Goal: Entertainment & Leisure: Browse casually

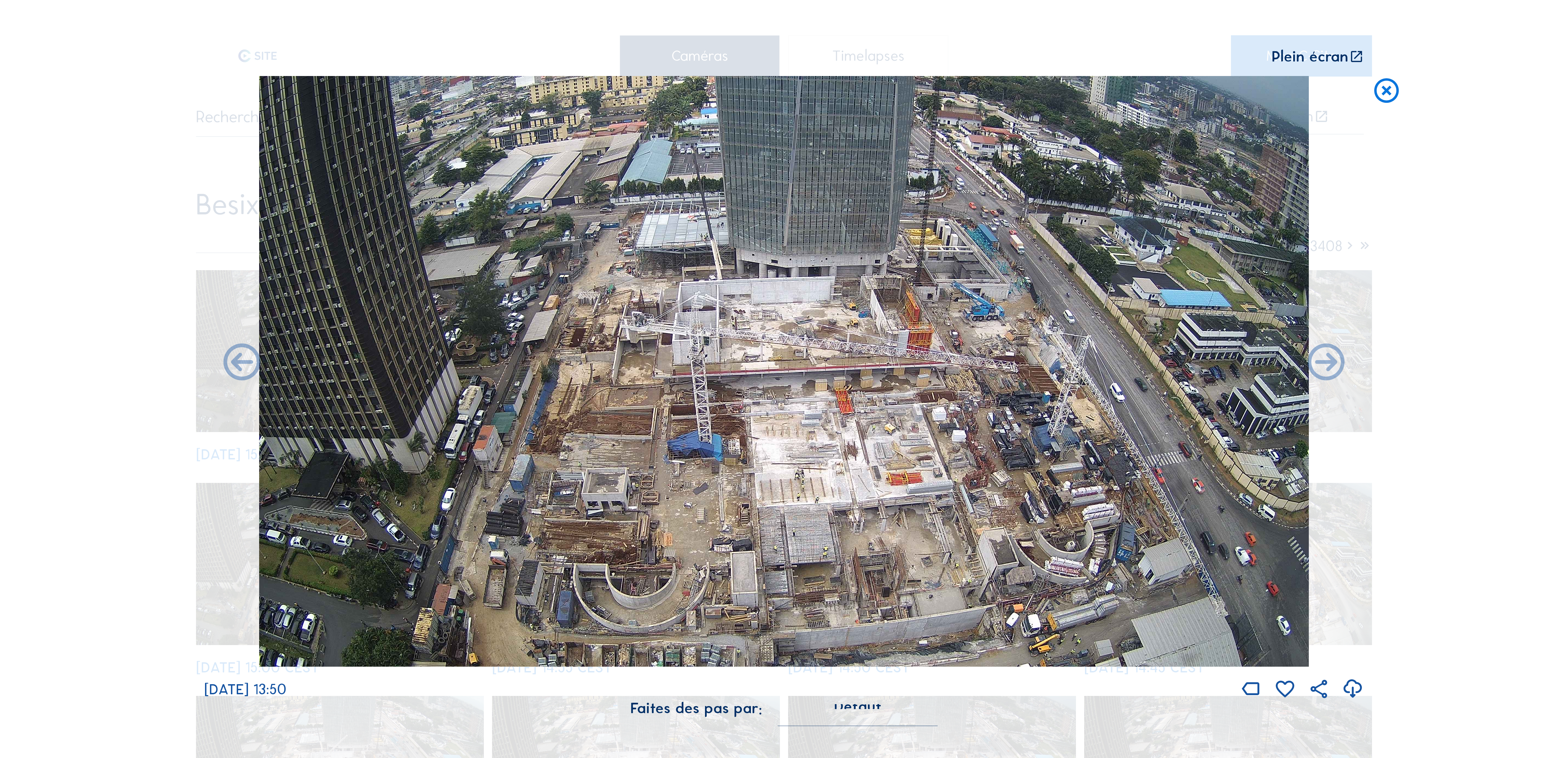
click at [522, 253] on img at bounding box center [784, 371] width 1050 height 591
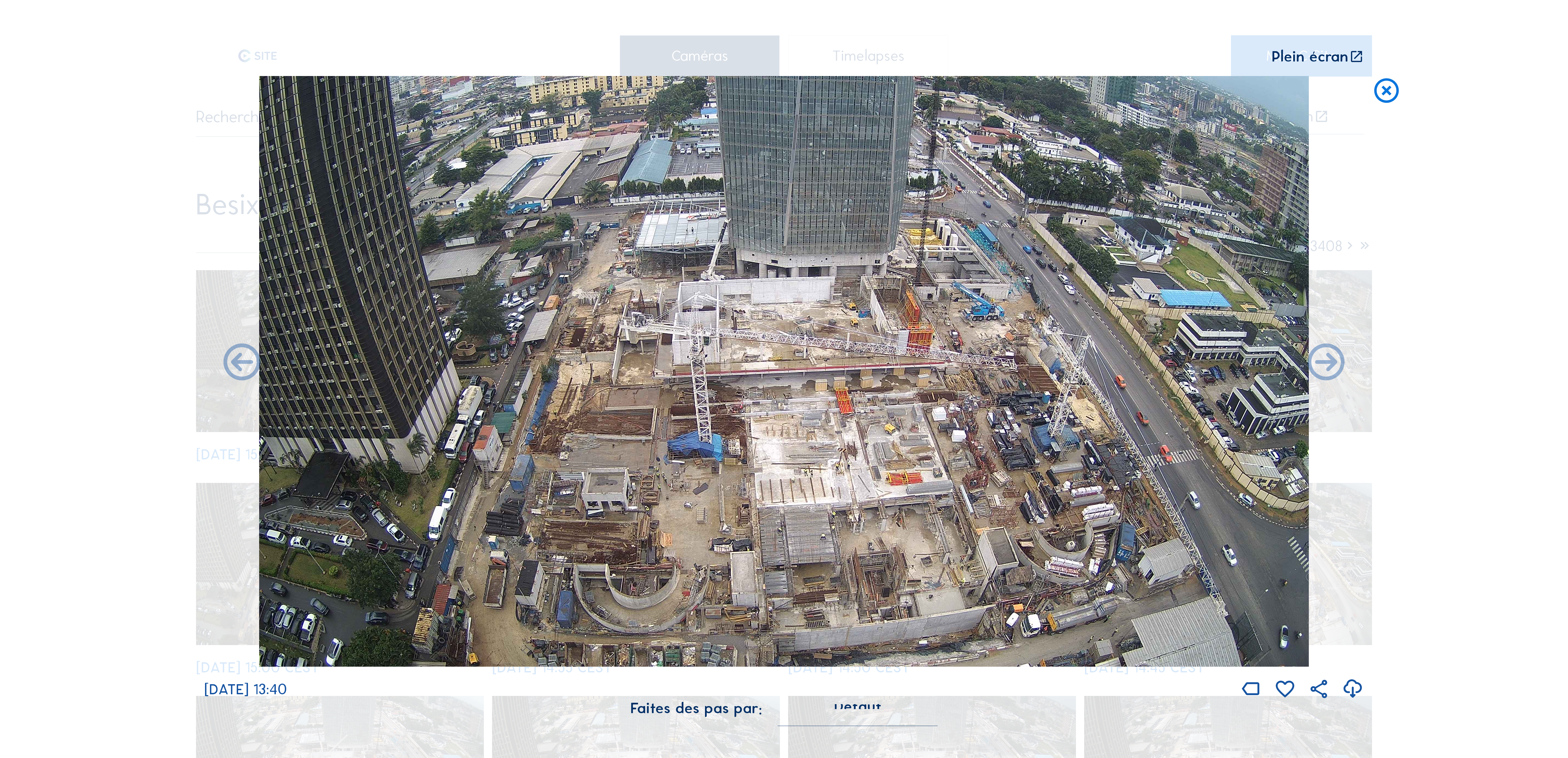
click at [522, 89] on icon at bounding box center [1387, 91] width 30 height 30
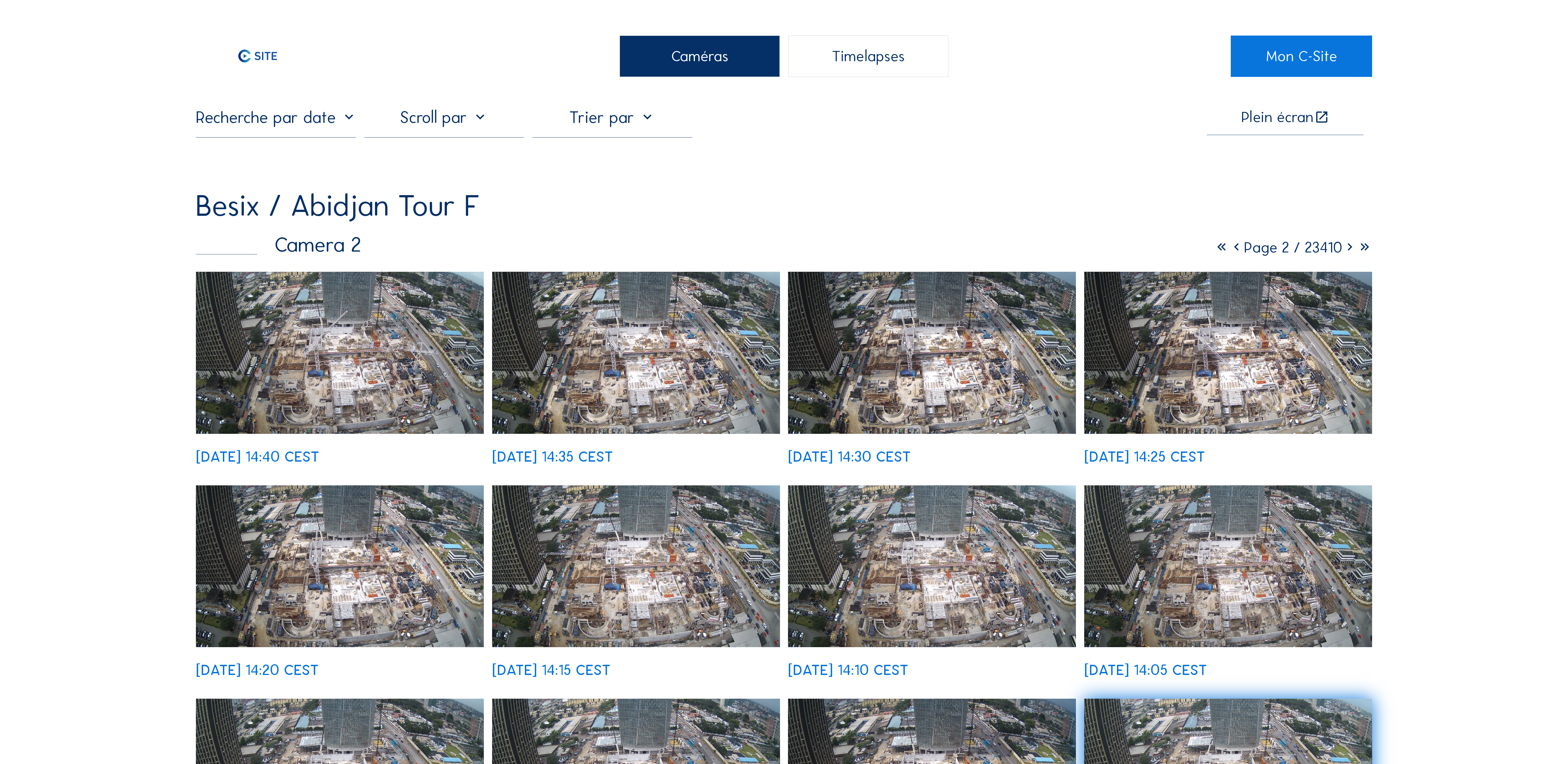
click at [359, 255] on img at bounding box center [339, 353] width 288 height 162
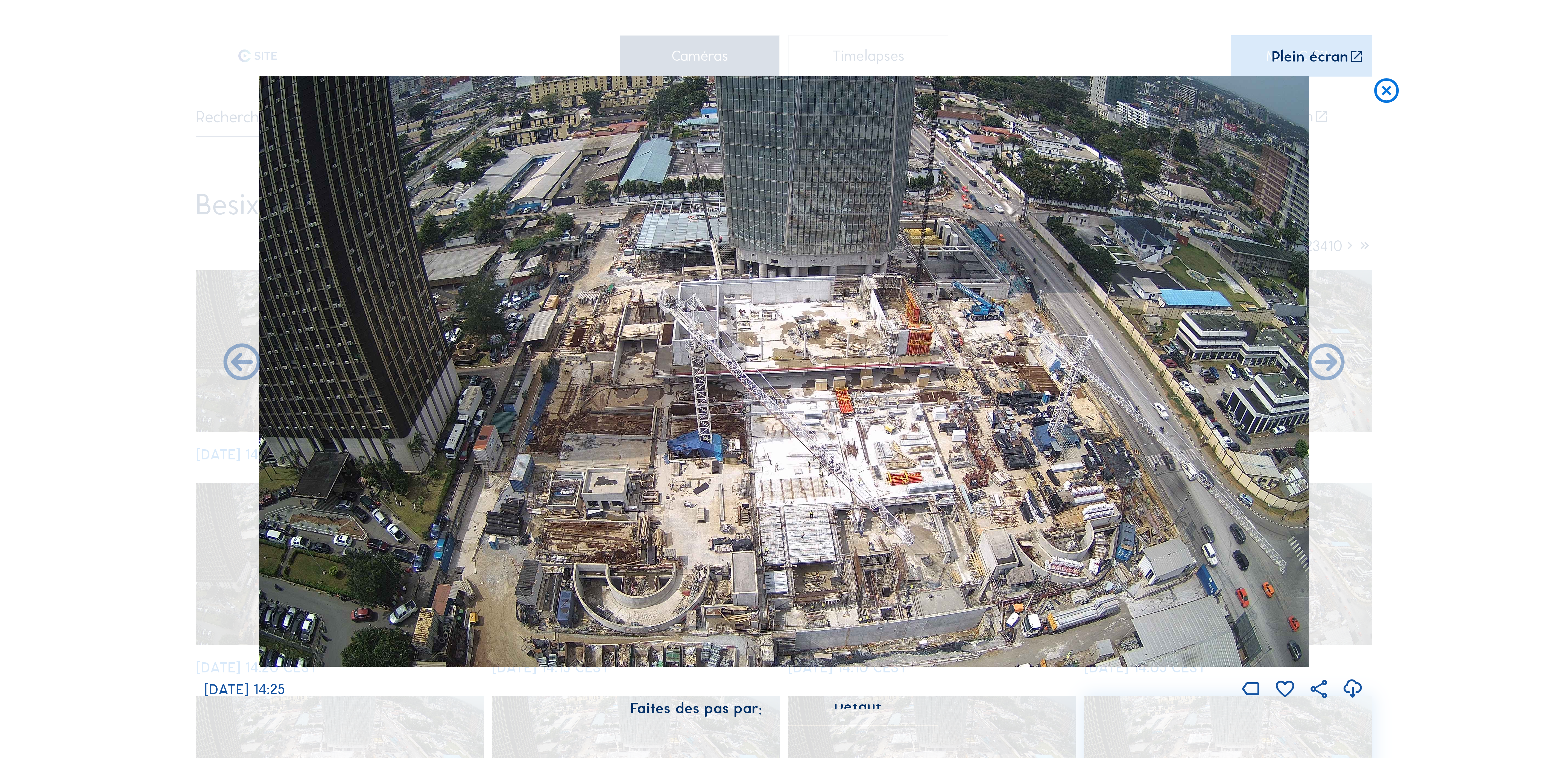
click at [522, 94] on icon at bounding box center [1387, 91] width 30 height 30
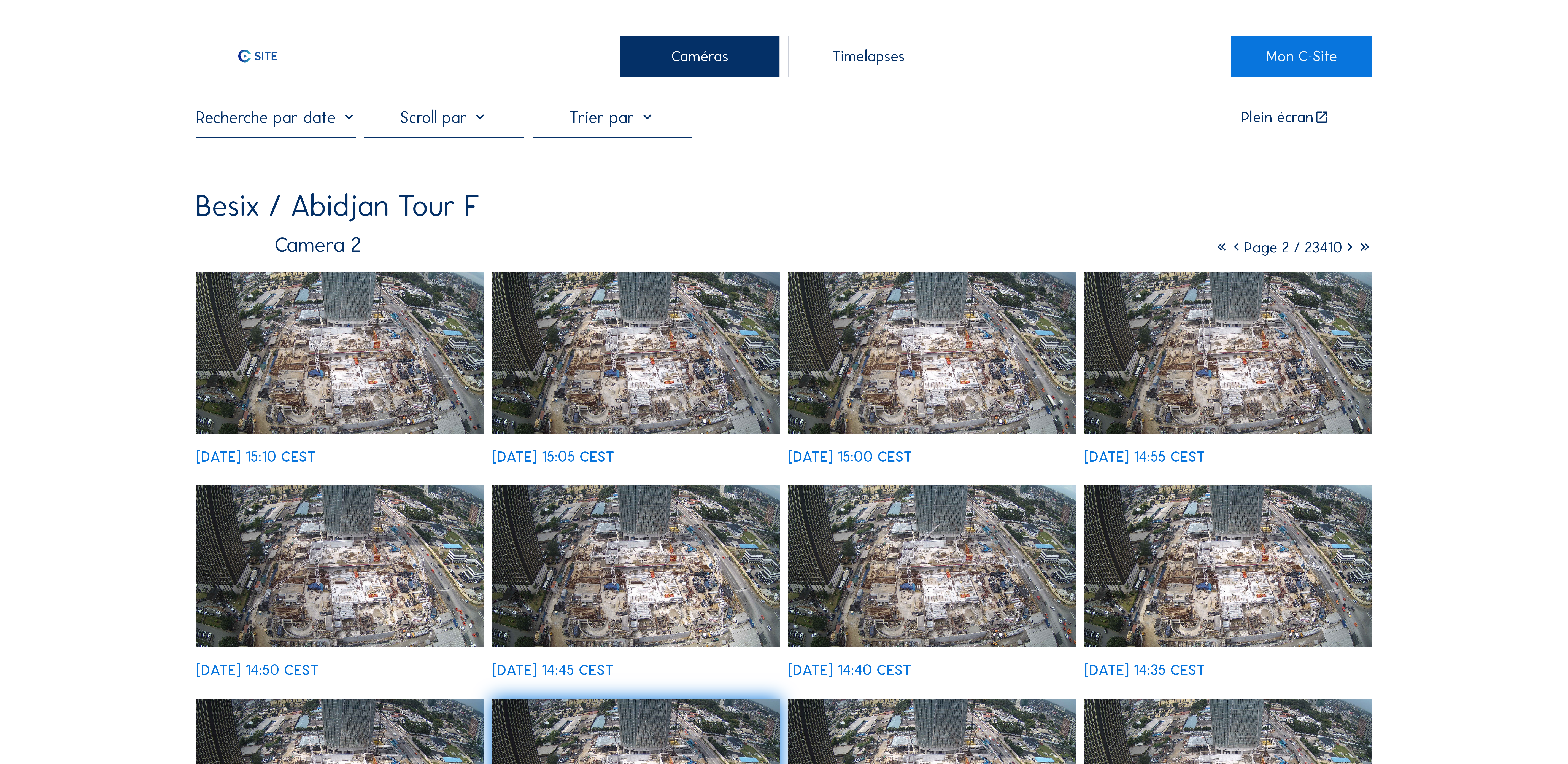
click at [526, 203] on div "Besix / Abidjan Tour F" at bounding box center [783, 206] width 1176 height 30
drag, startPoint x: 871, startPoint y: 179, endPoint x: 871, endPoint y: 183, distance: 4.0
click at [526, 179] on div "Plein écran Besix / [GEOGRAPHIC_DATA] Tour F Camera 2 Page 2 / 23410 [DATE] 15:…" at bounding box center [783, 606] width 1176 height 997
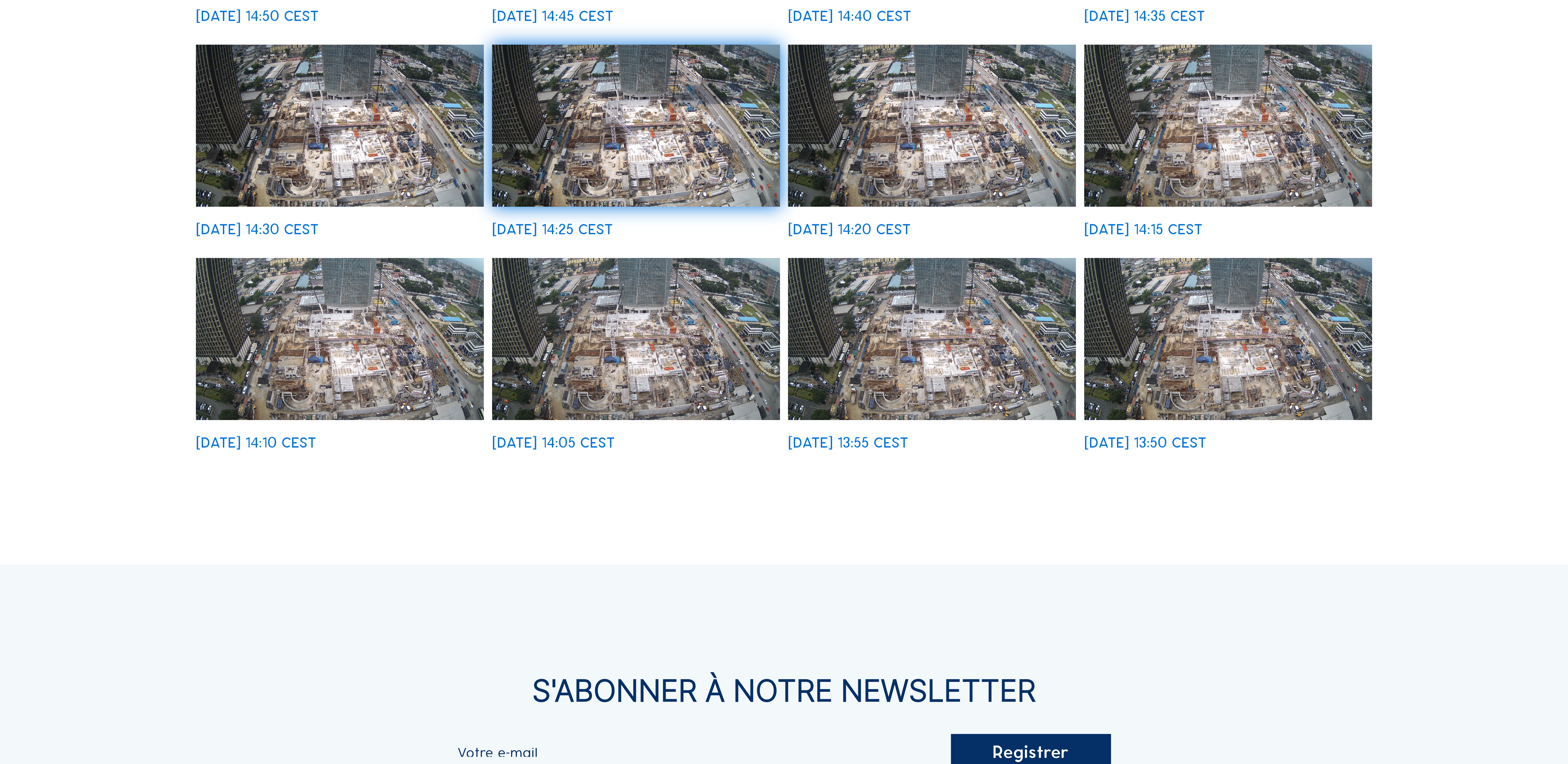
scroll to position [668, 0]
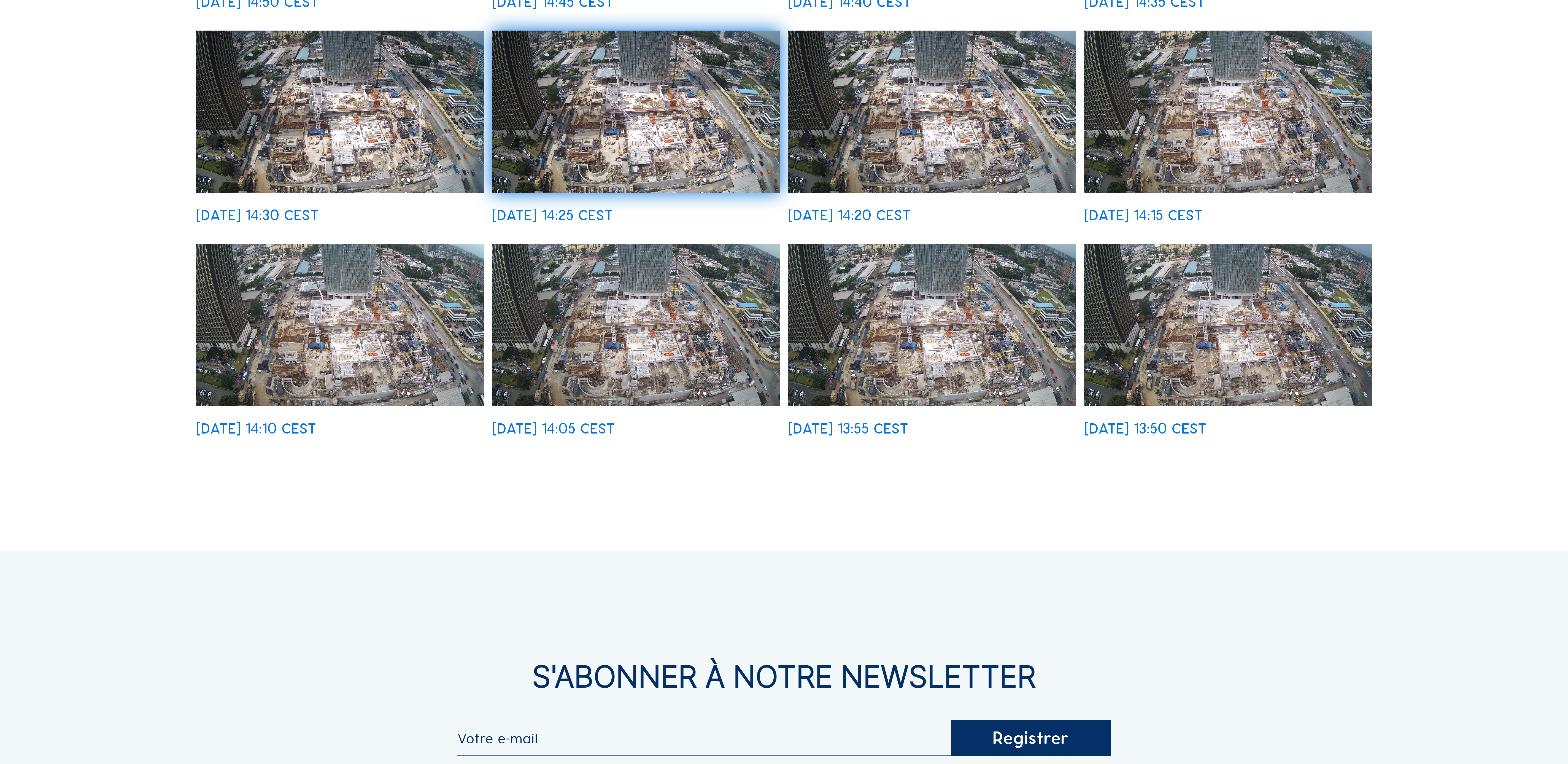
click at [526, 255] on div "Caméras Timelapses Mon C-Site Plein écran Besix / [GEOGRAPHIC_DATA] Tour F Came…" at bounding box center [784, 243] width 1568 height 1823
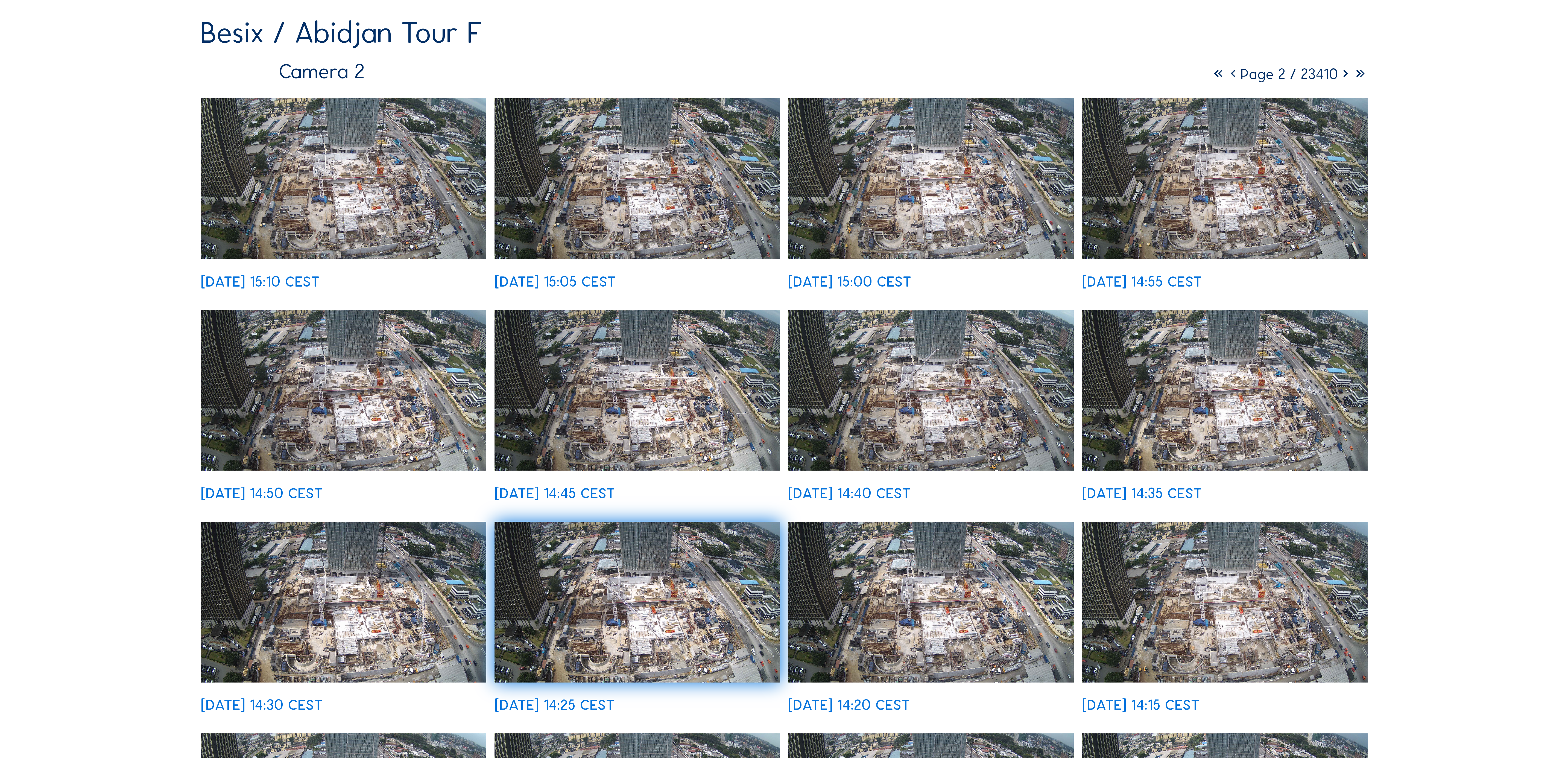
scroll to position [170, 0]
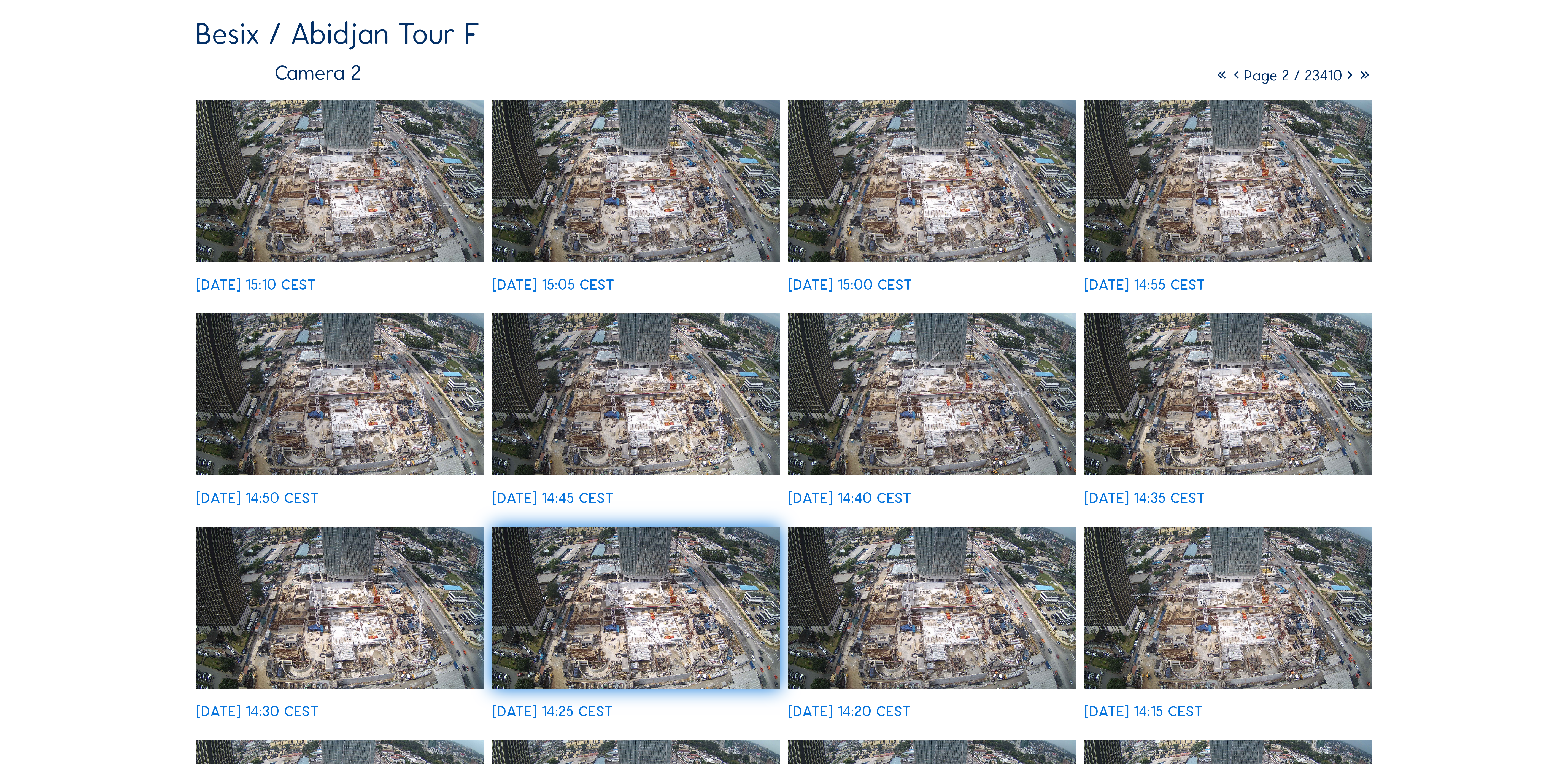
click at [359, 167] on img at bounding box center [339, 181] width 288 height 162
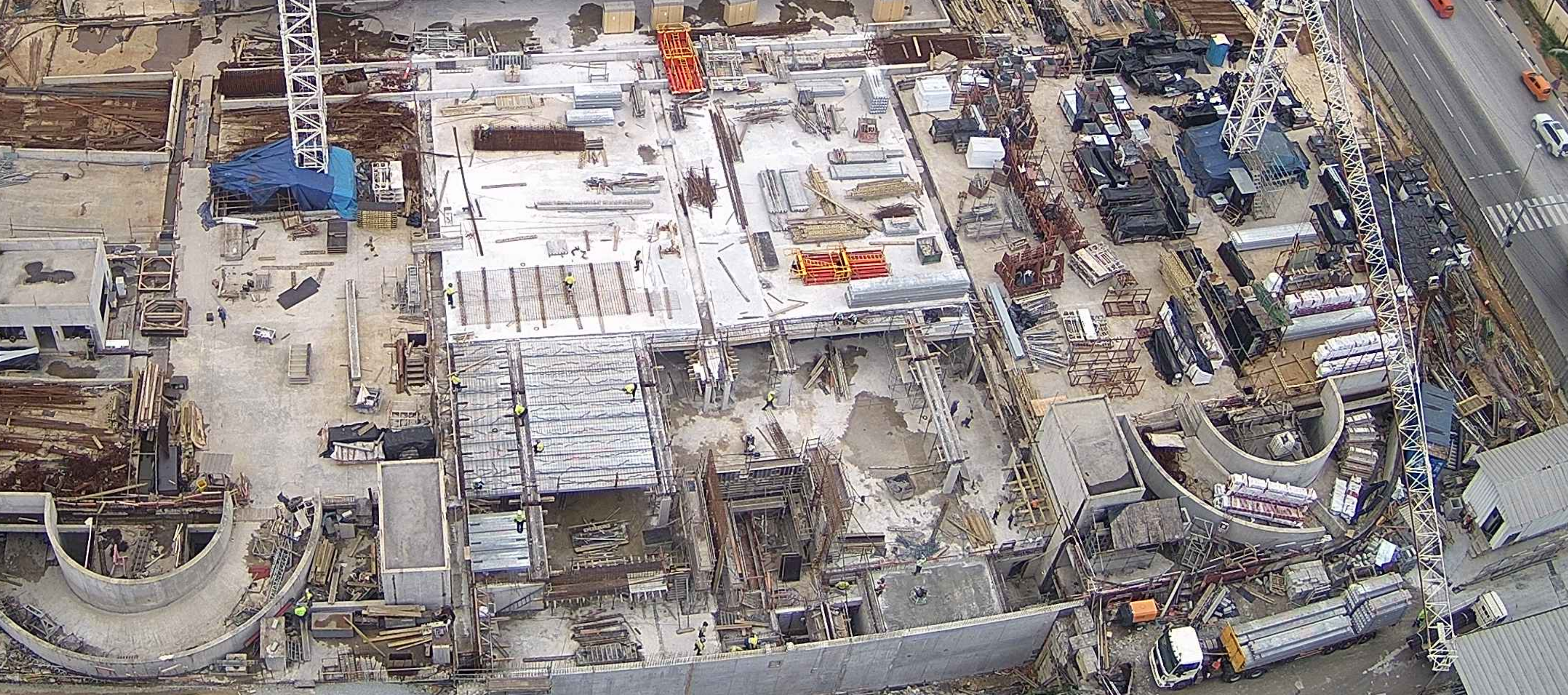
scroll to position [243, 0]
